Goal: Information Seeking & Learning: Learn about a topic

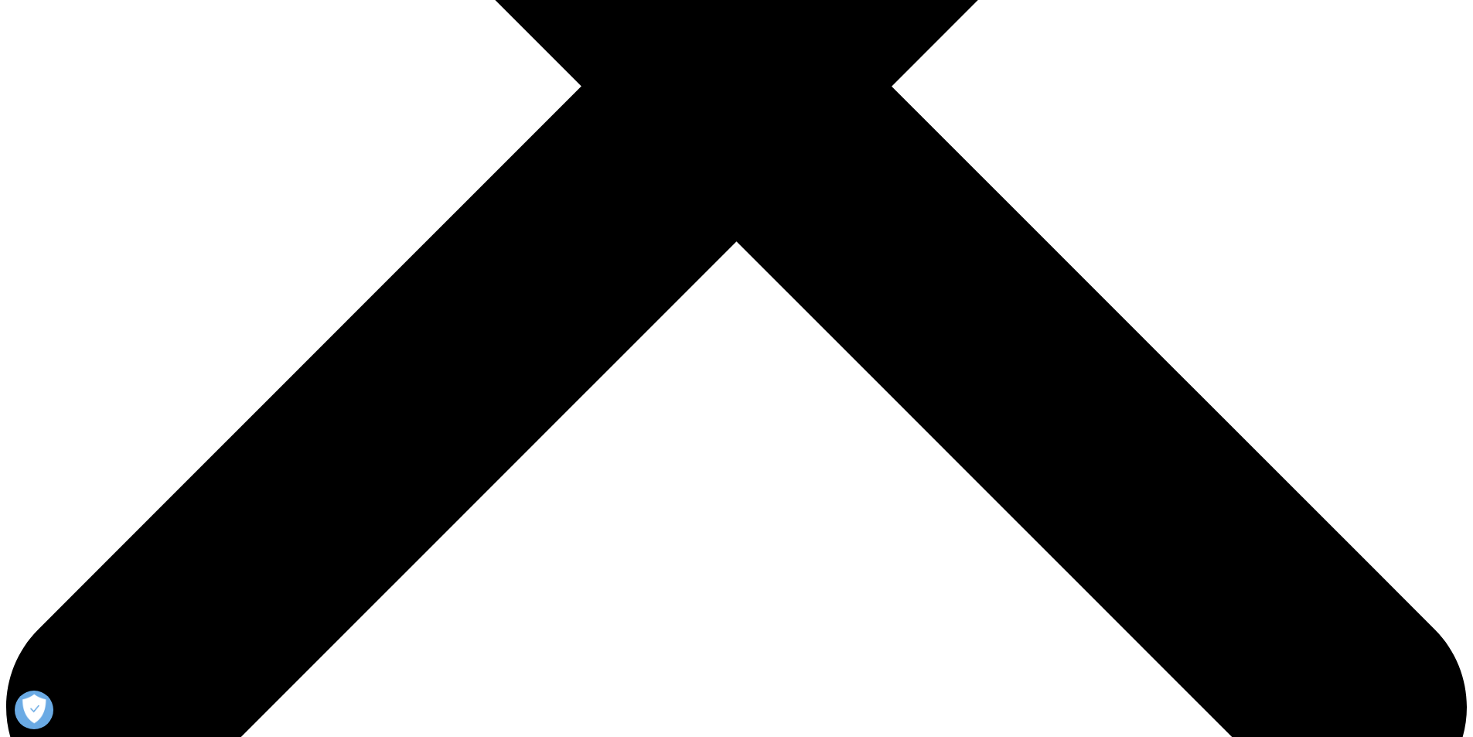
scroll to position [619, 0]
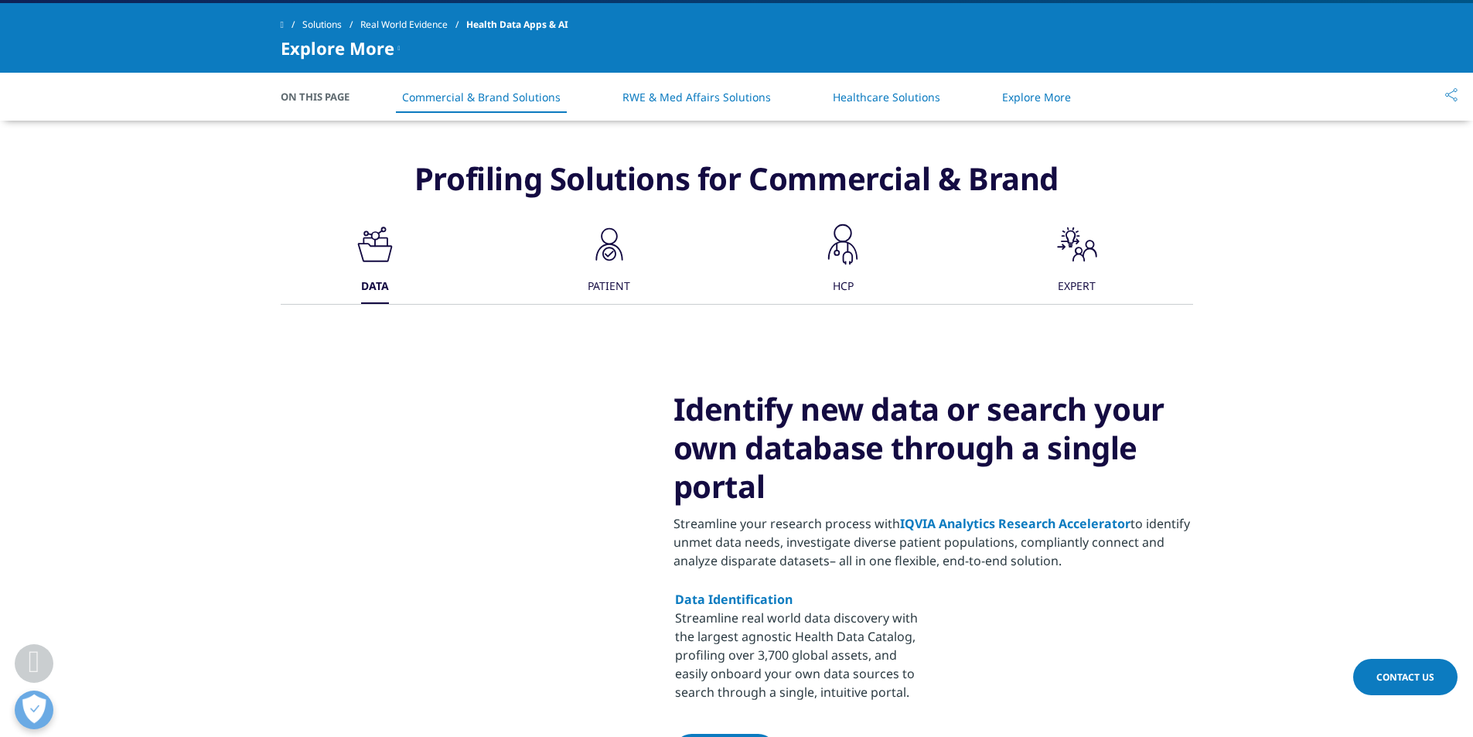
click at [609, 273] on div "PATIENT" at bounding box center [609, 287] width 43 height 33
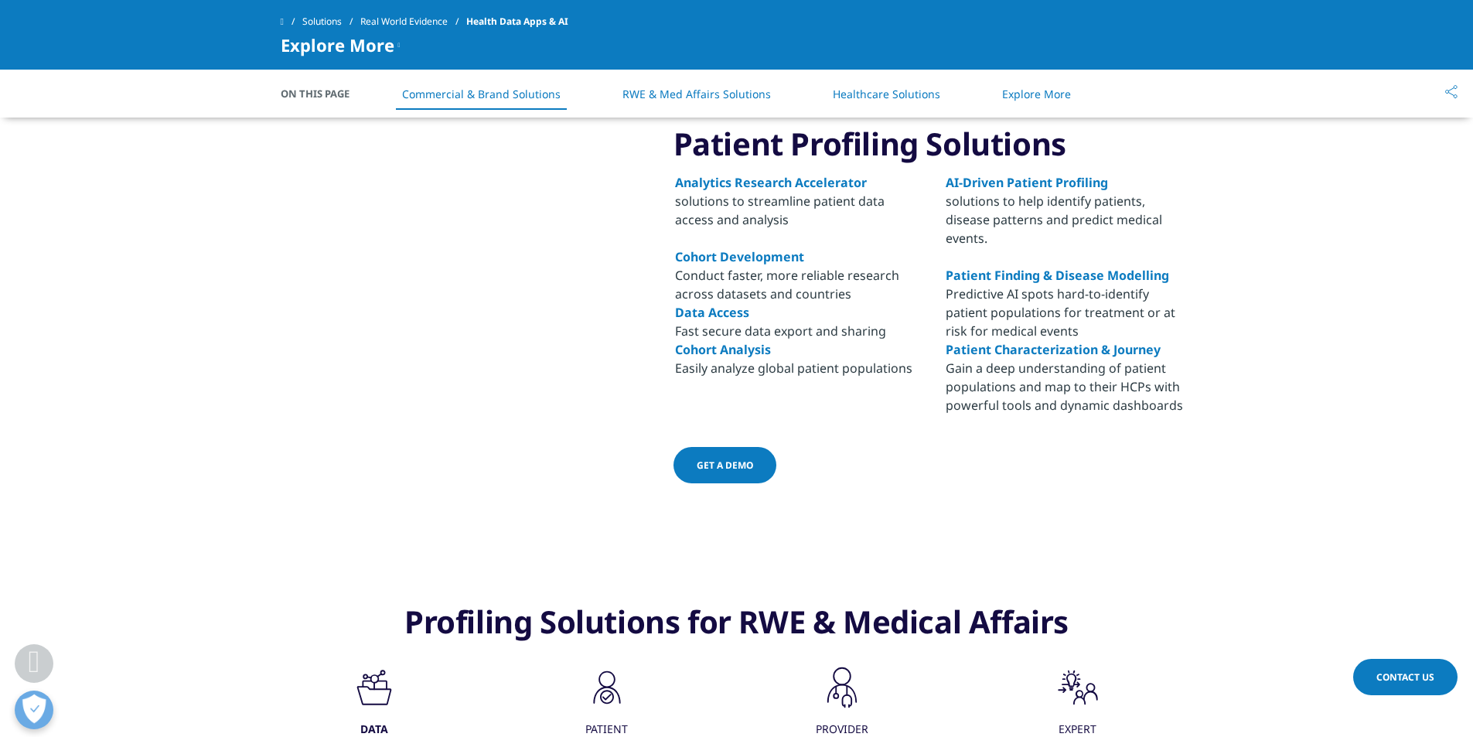
scroll to position [773, 0]
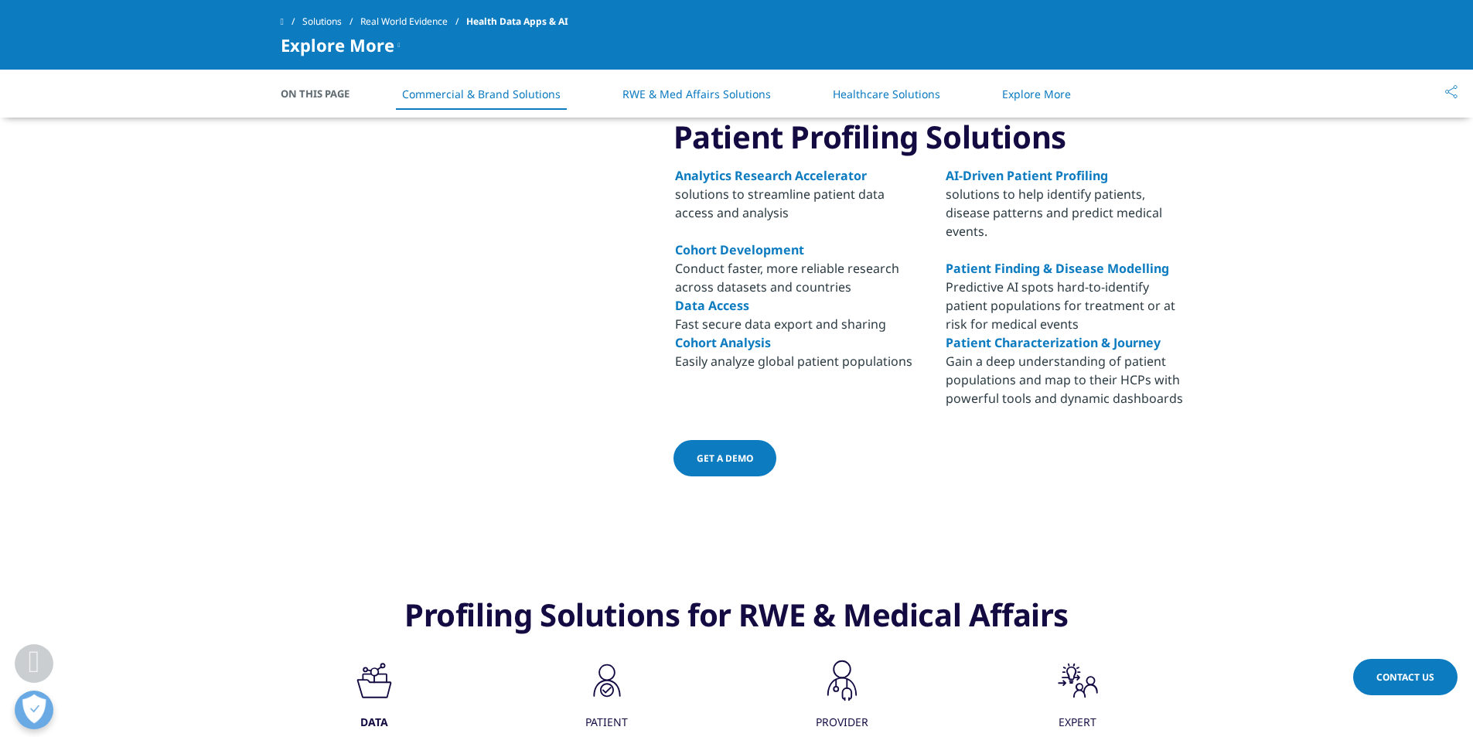
click at [733, 447] on link "Get a demo" at bounding box center [725, 458] width 103 height 36
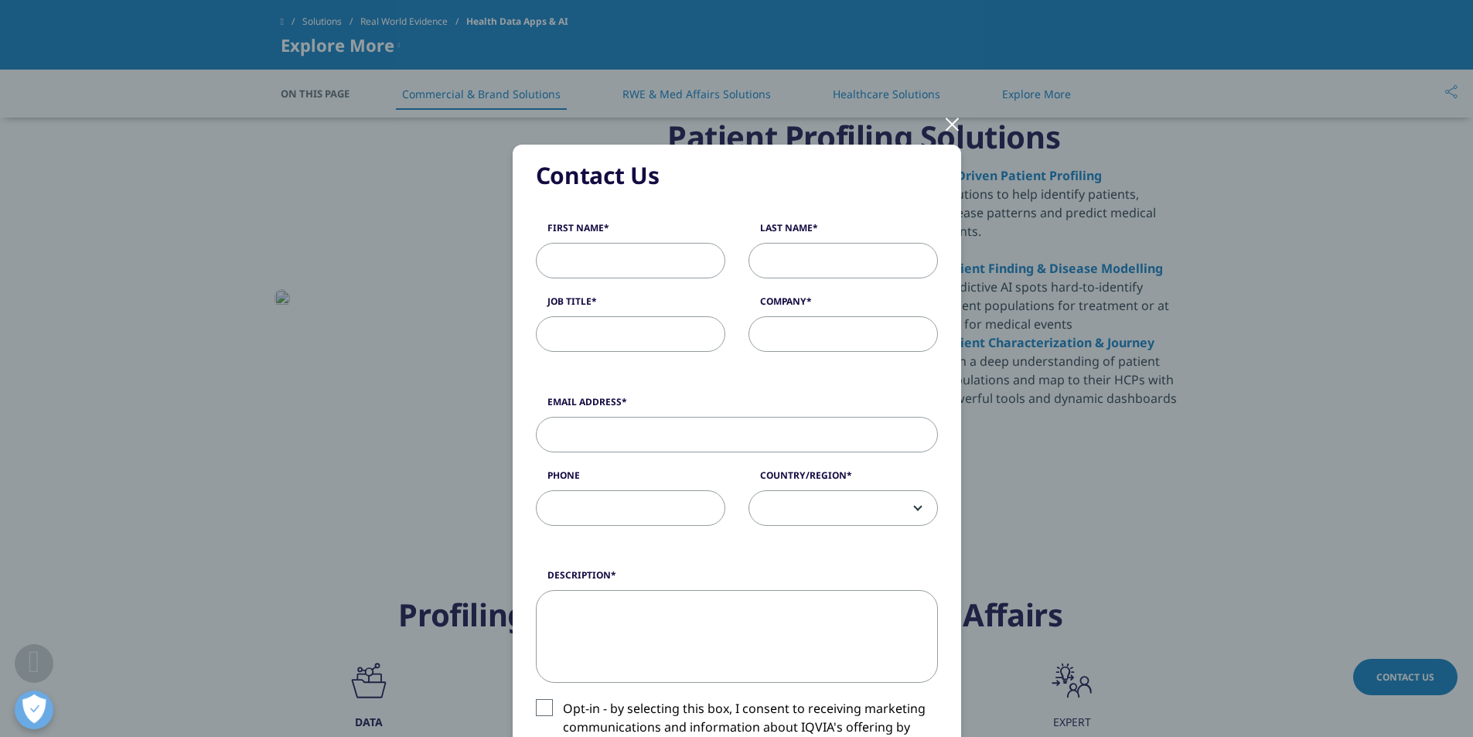
click at [944, 124] on div at bounding box center [953, 123] width 18 height 43
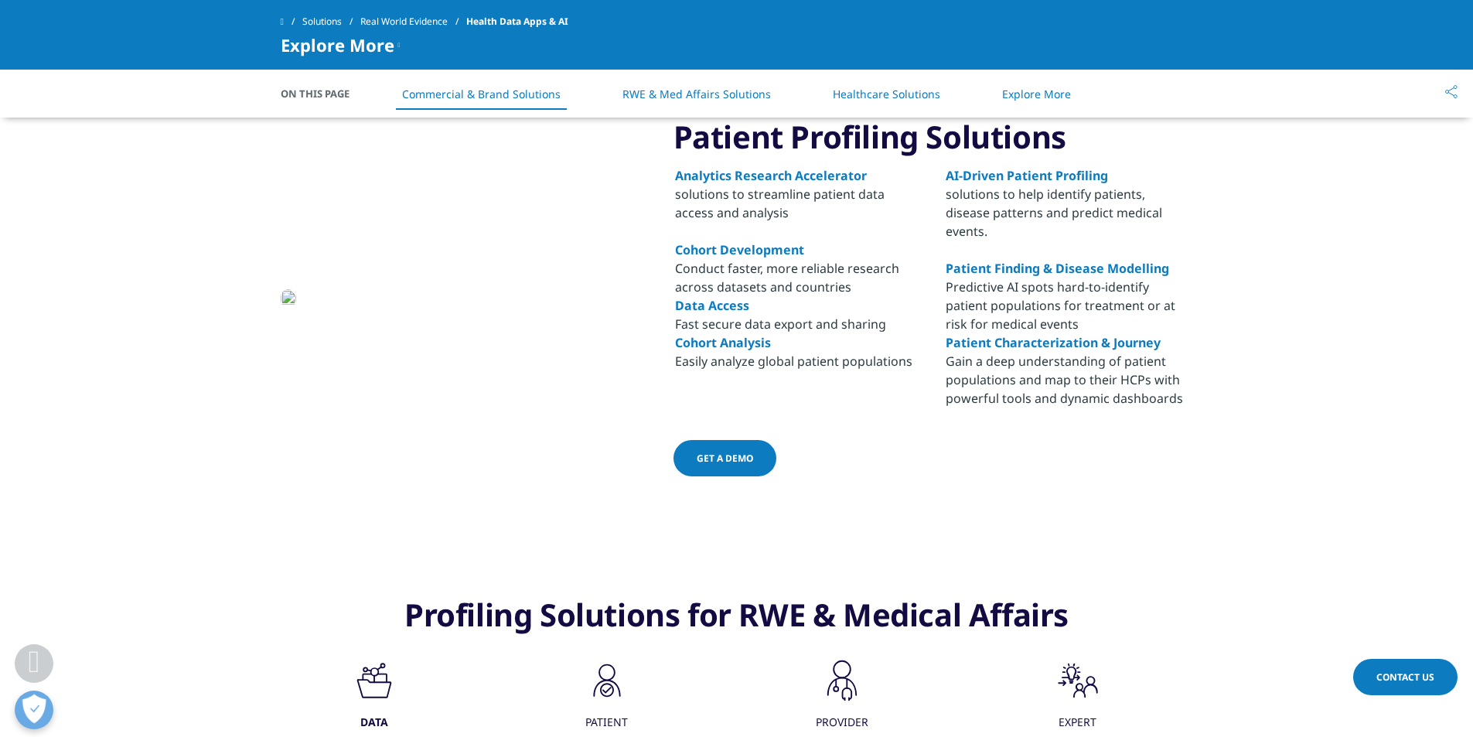
click at [1091, 176] on link "AI-Driven Patient Profiling" at bounding box center [1027, 175] width 162 height 17
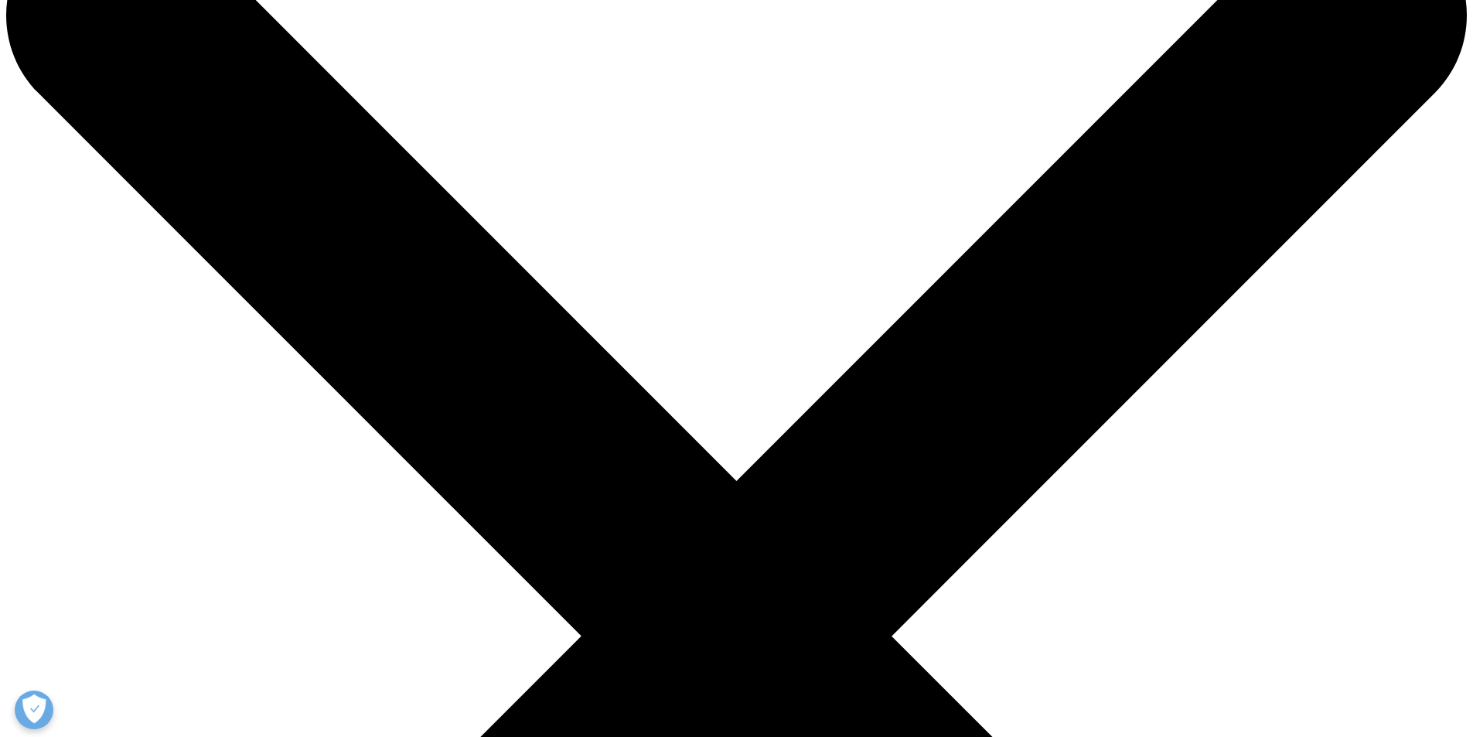
scroll to position [232, 0]
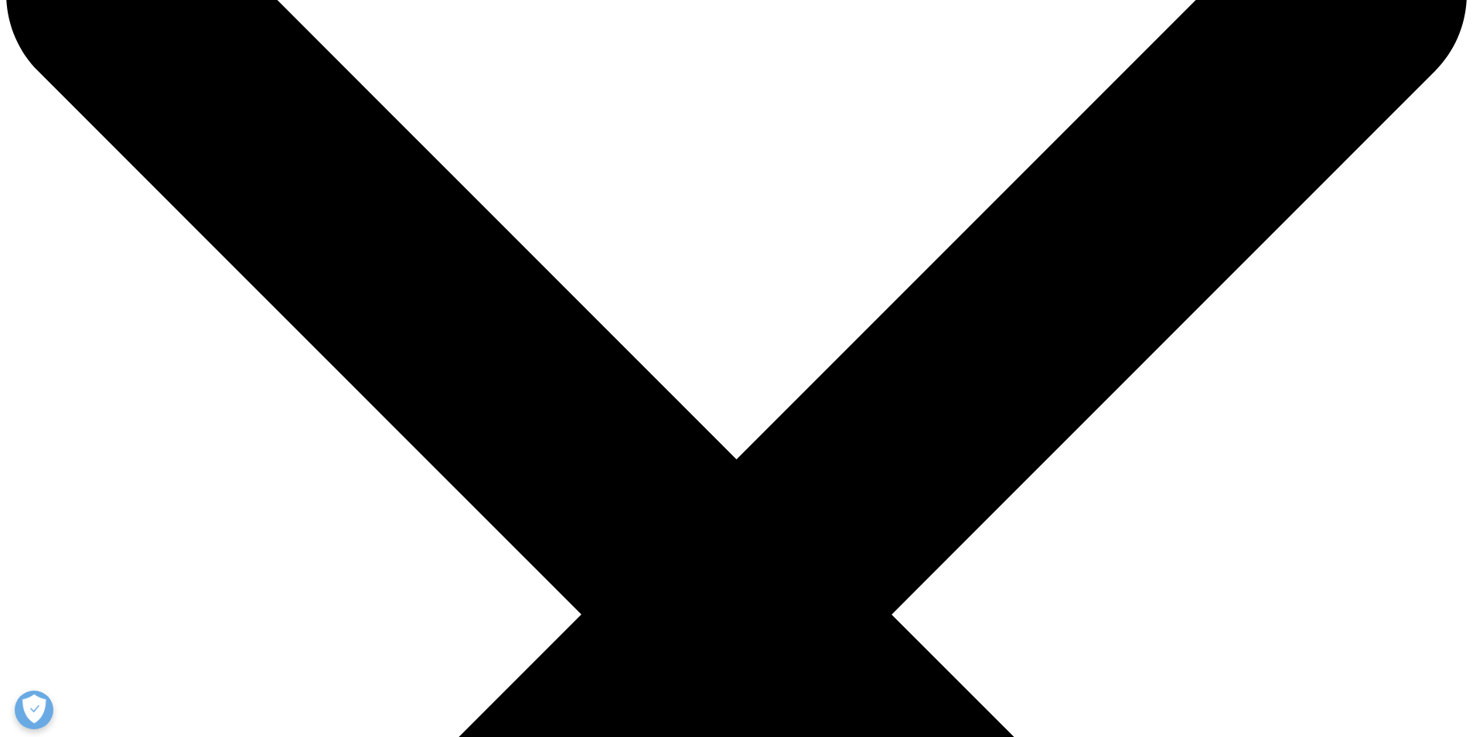
scroll to position [0, 0]
